Goal: Navigation & Orientation: Find specific page/section

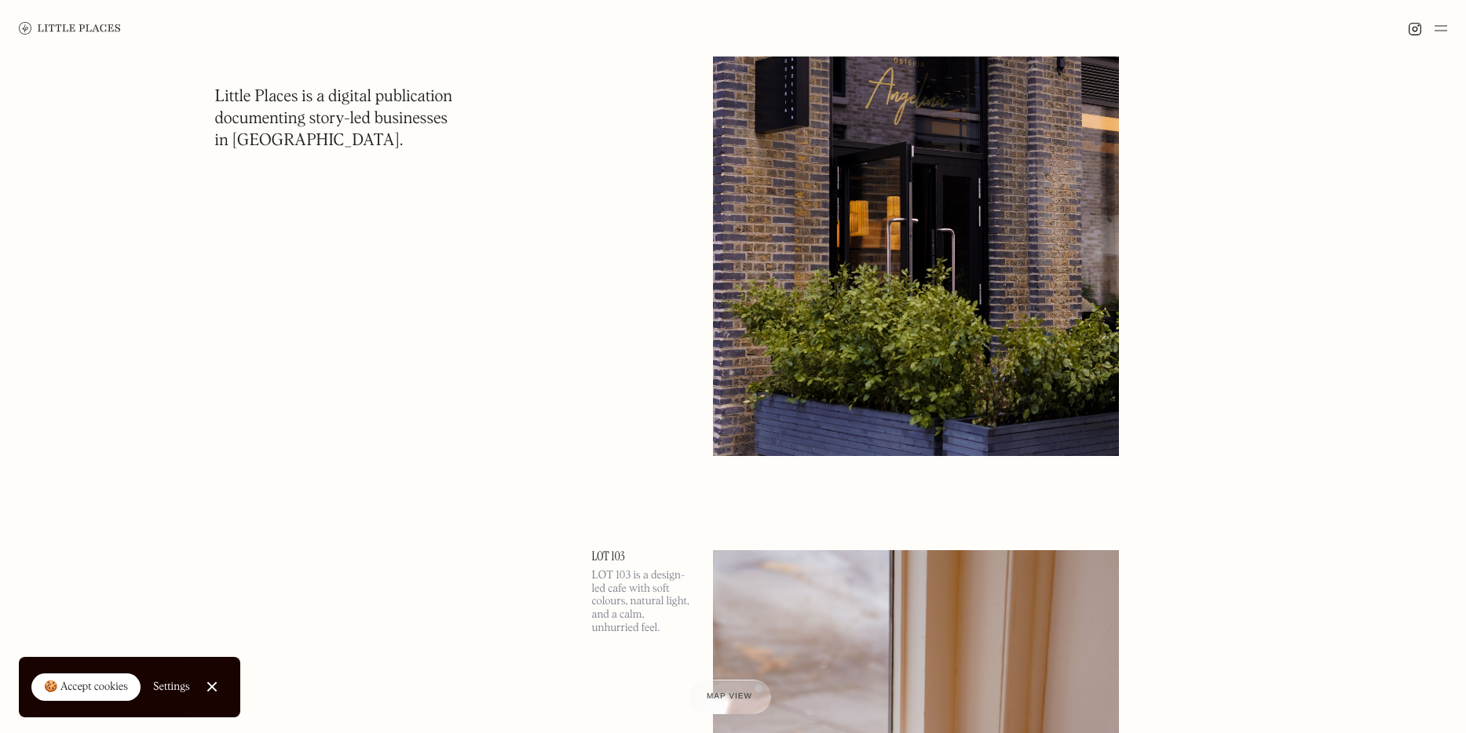
scroll to position [6633, 0]
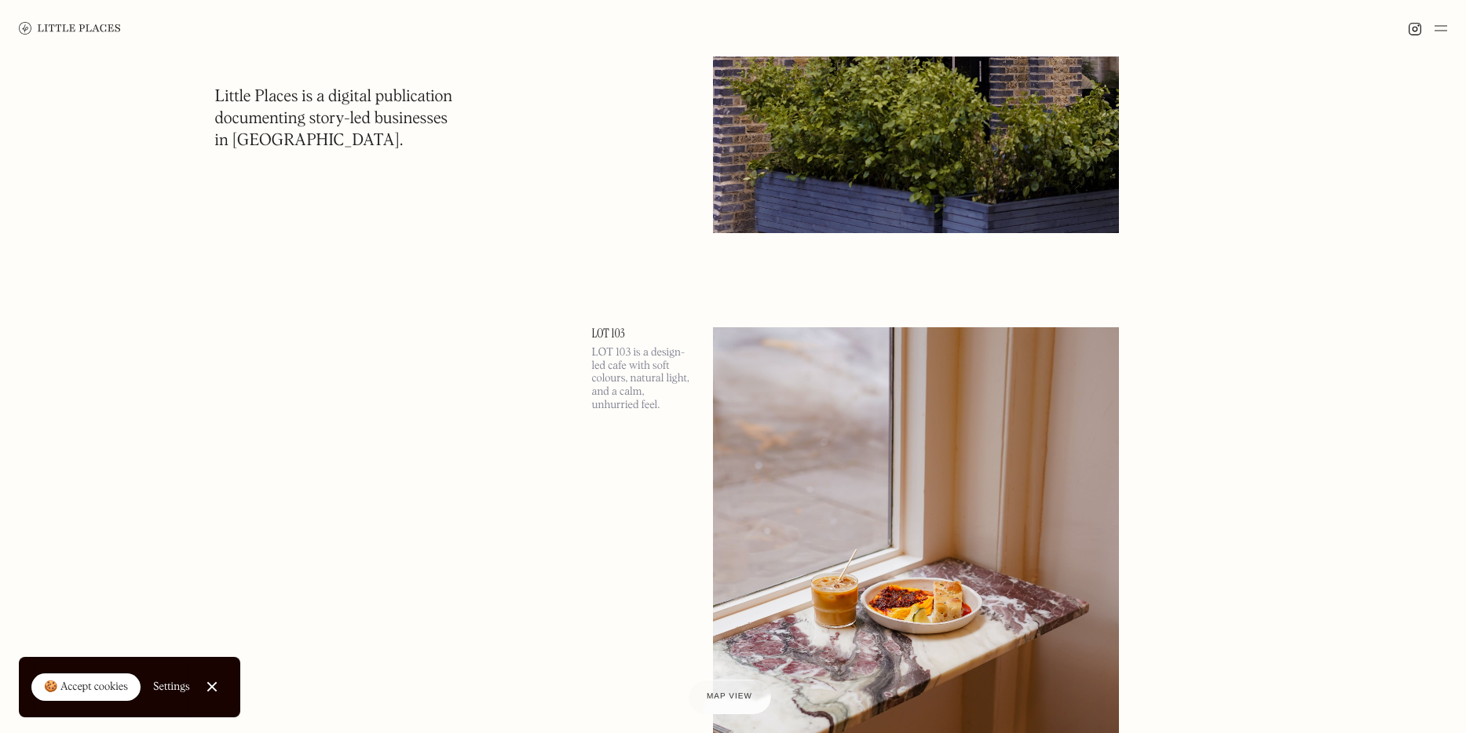
click at [810, 387] on img at bounding box center [916, 620] width 406 height 587
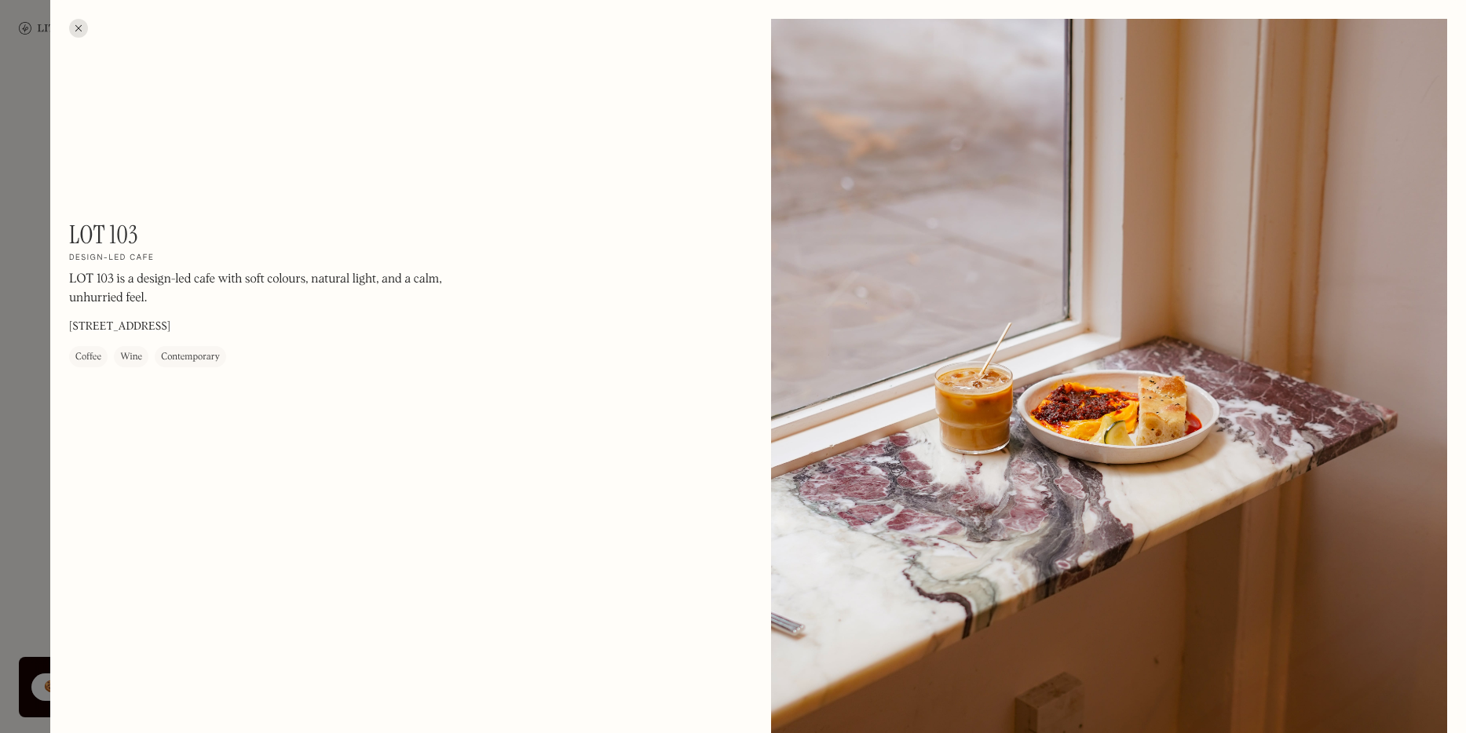
click at [79, 27] on div at bounding box center [78, 28] width 19 height 19
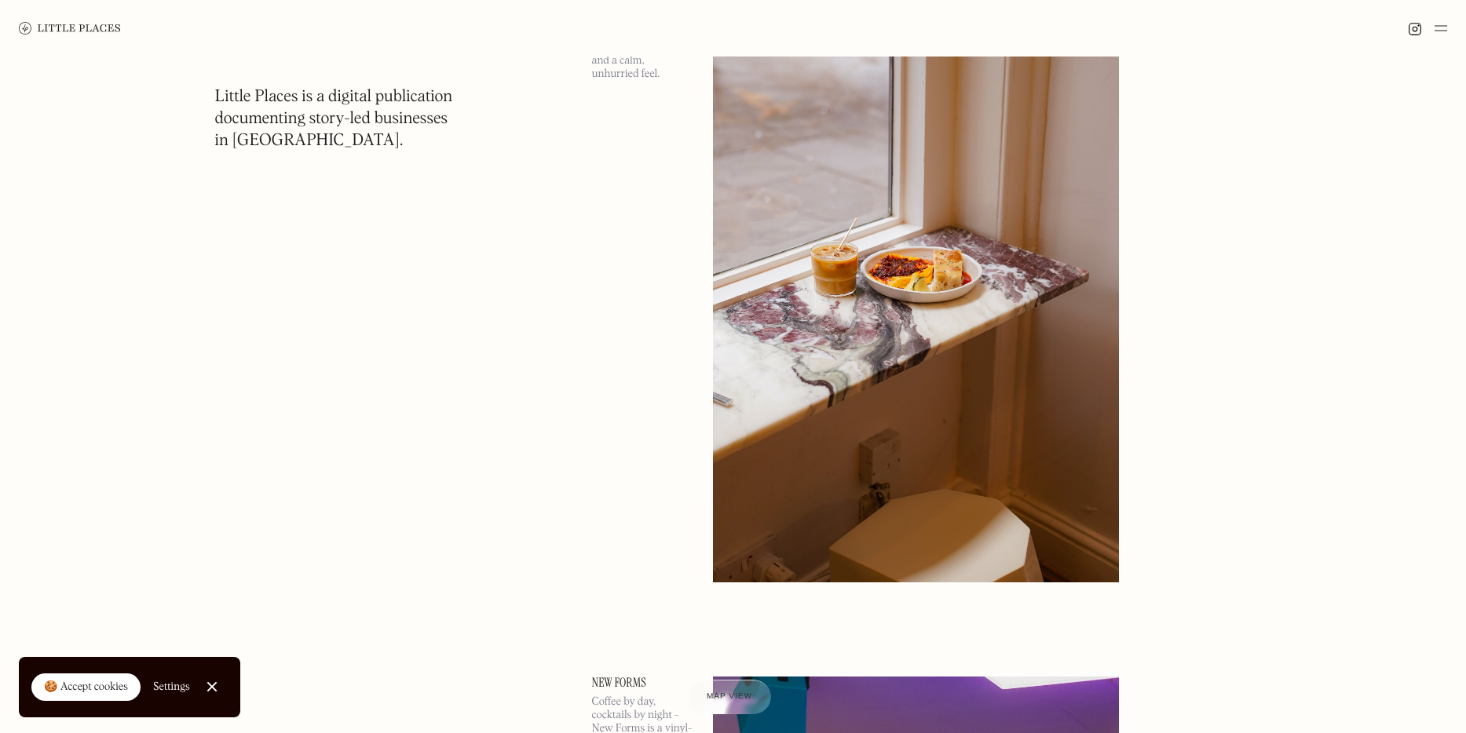
scroll to position [7556, 0]
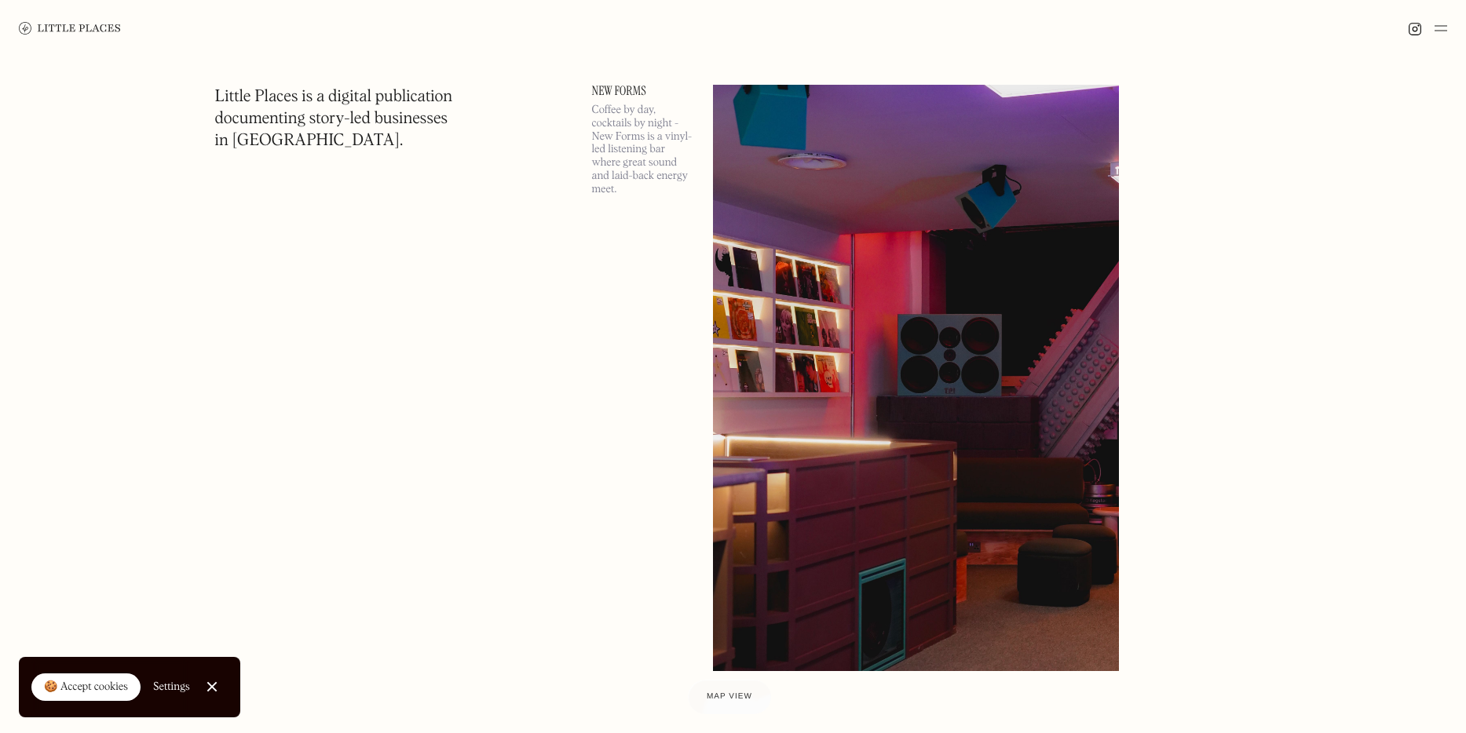
click at [791, 283] on img at bounding box center [916, 378] width 406 height 587
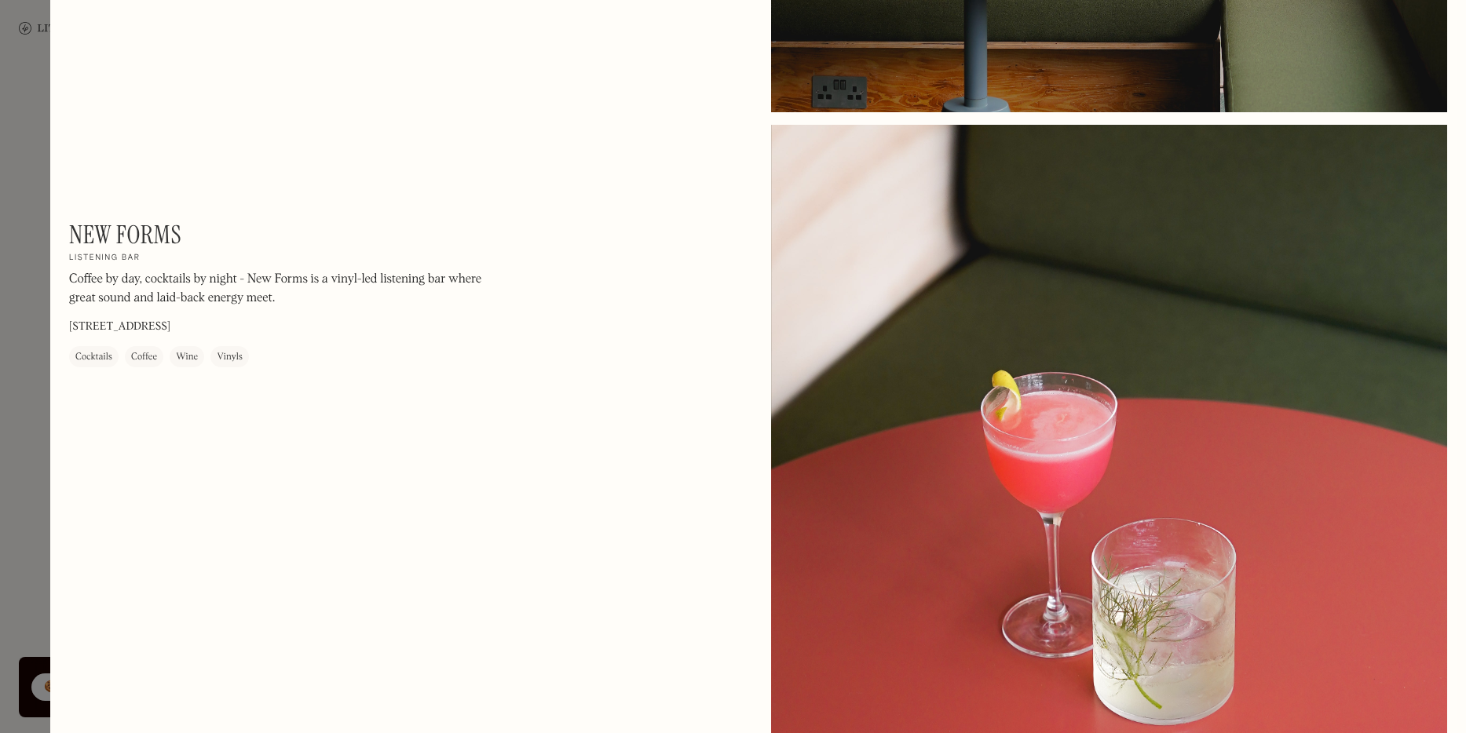
scroll to position [2264, 0]
